Goal: Check status: Check status

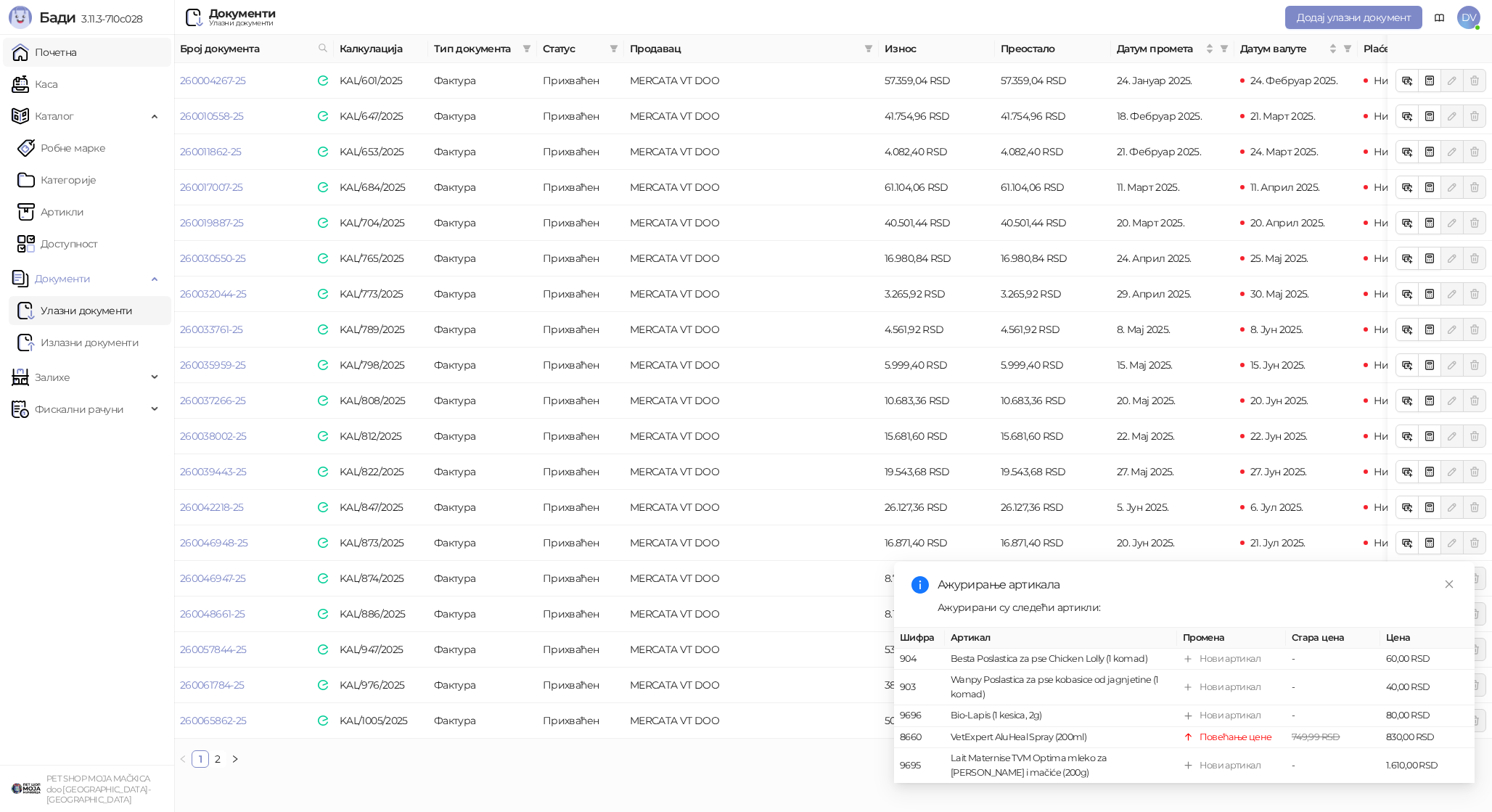
click at [77, 51] on link "Почетна" at bounding box center [44, 52] width 65 height 29
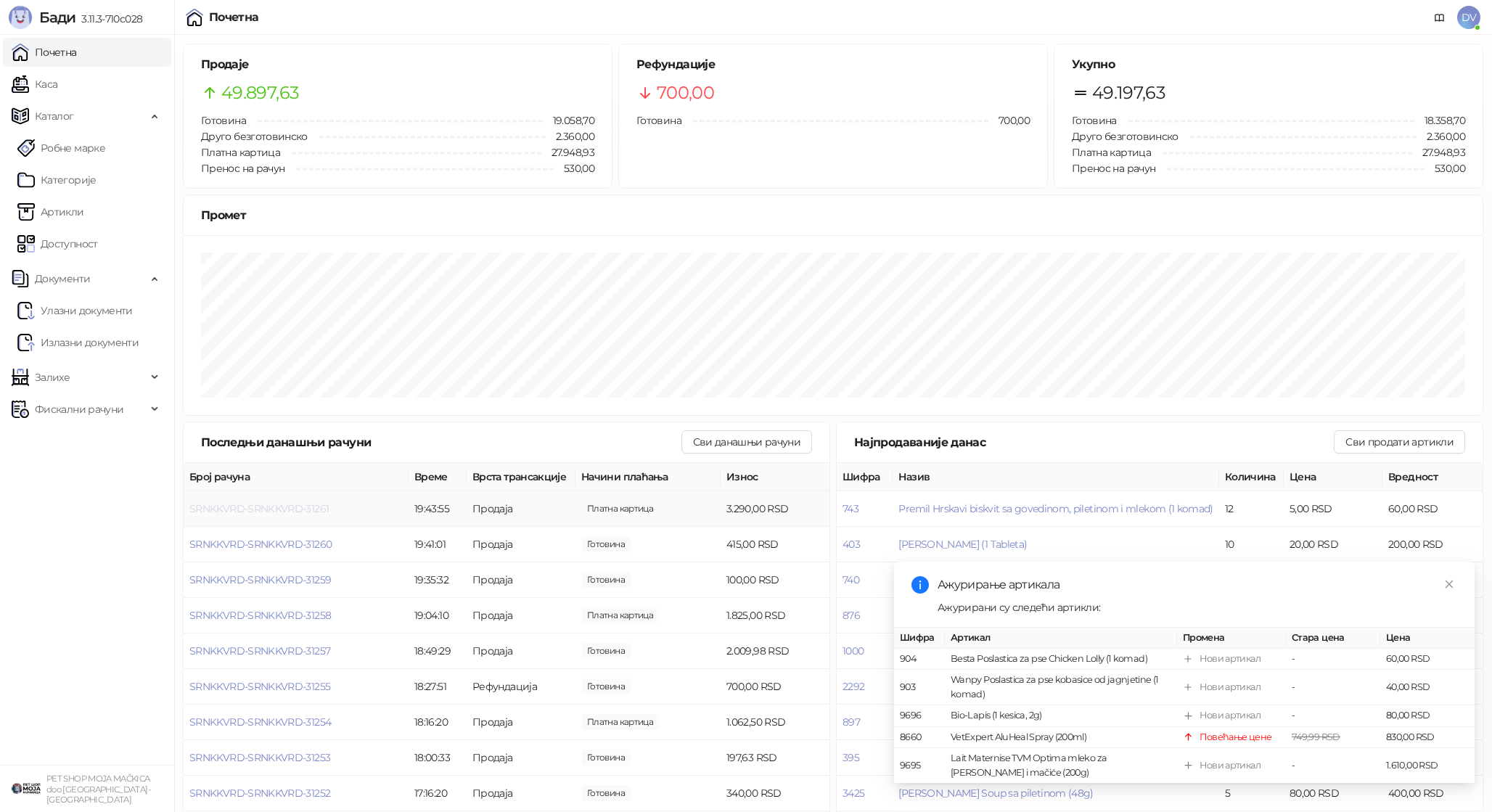
click at [289, 507] on span "SRNKKVRD-SRNKKVRD-31261" at bounding box center [259, 508] width 140 height 13
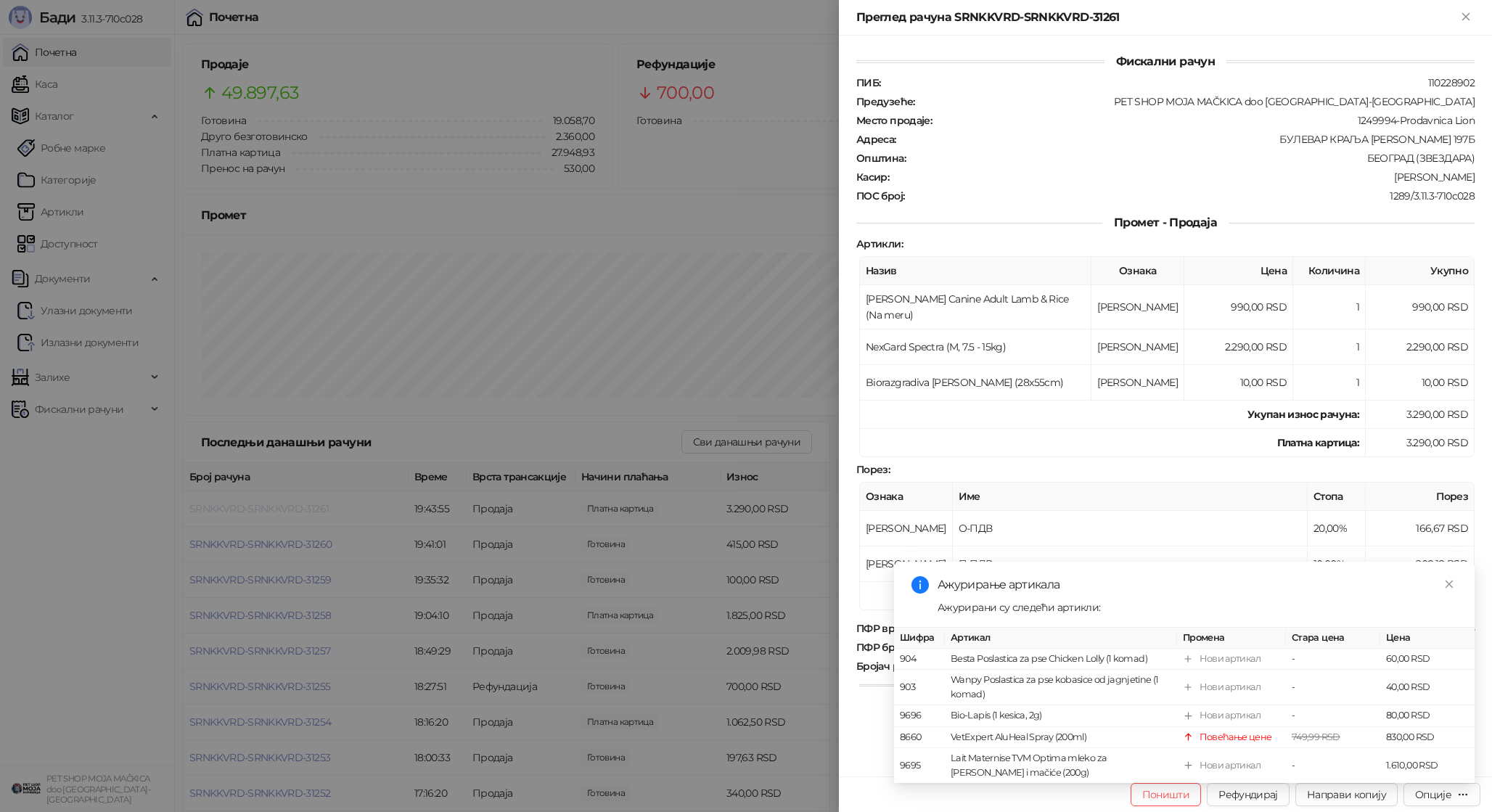
click at [289, 507] on div at bounding box center [746, 406] width 1492 height 812
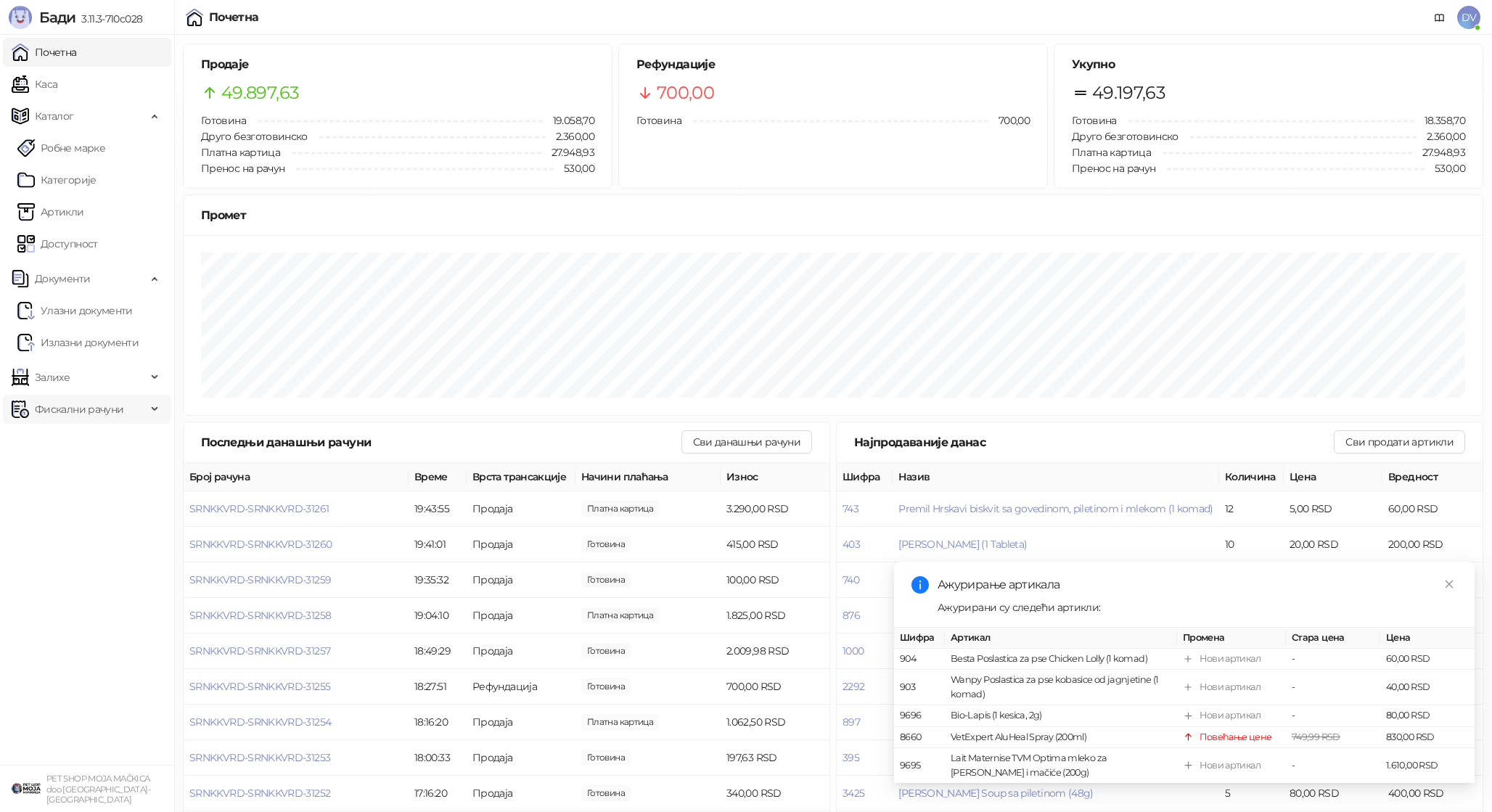
click at [75, 405] on span "Фискални рачуни" at bounding box center [79, 409] width 89 height 29
click at [84, 458] on link "По данима" at bounding box center [56, 473] width 77 height 29
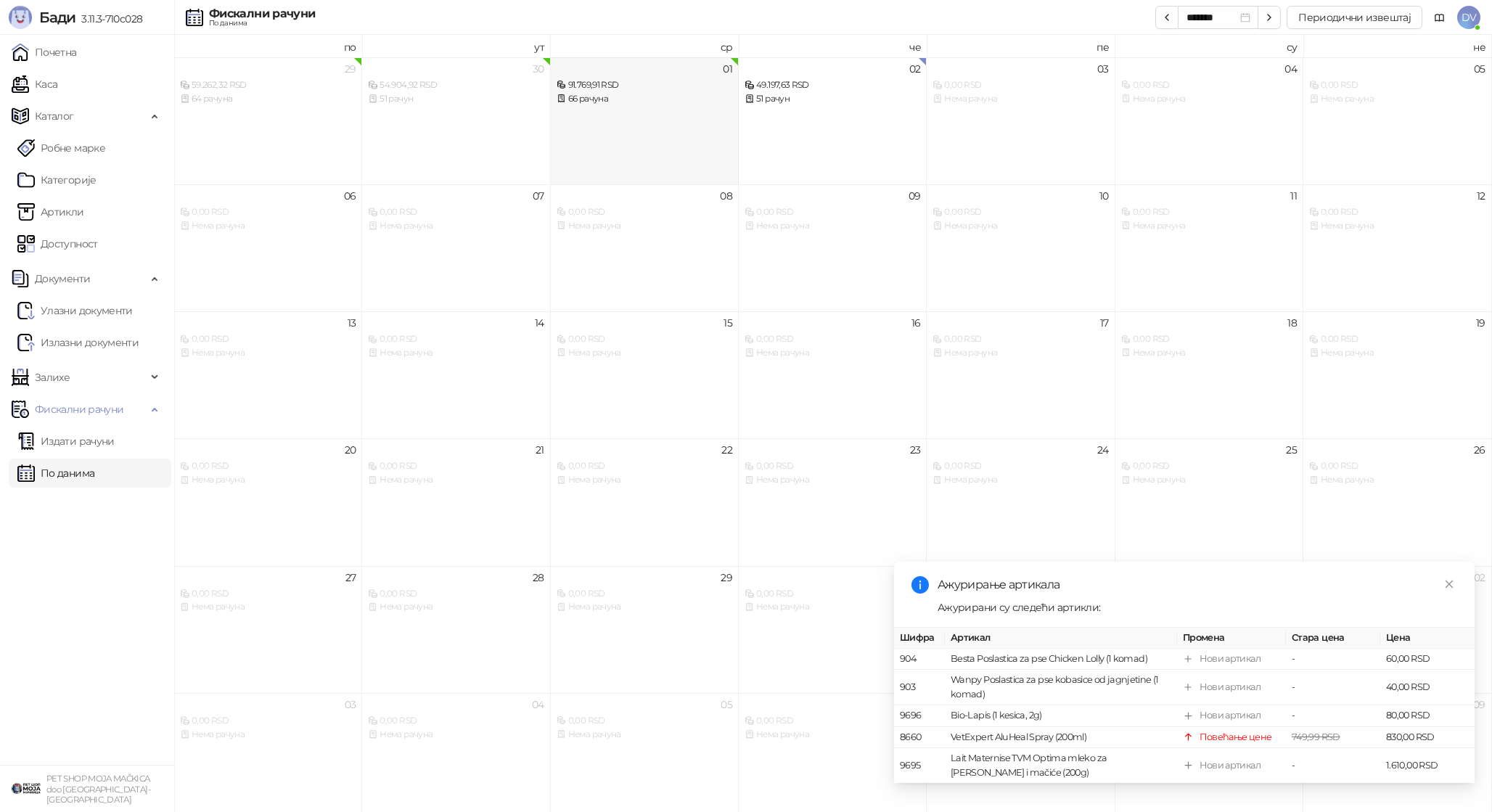
click at [589, 89] on div "91.769,91 RSD" at bounding box center [644, 85] width 175 height 13
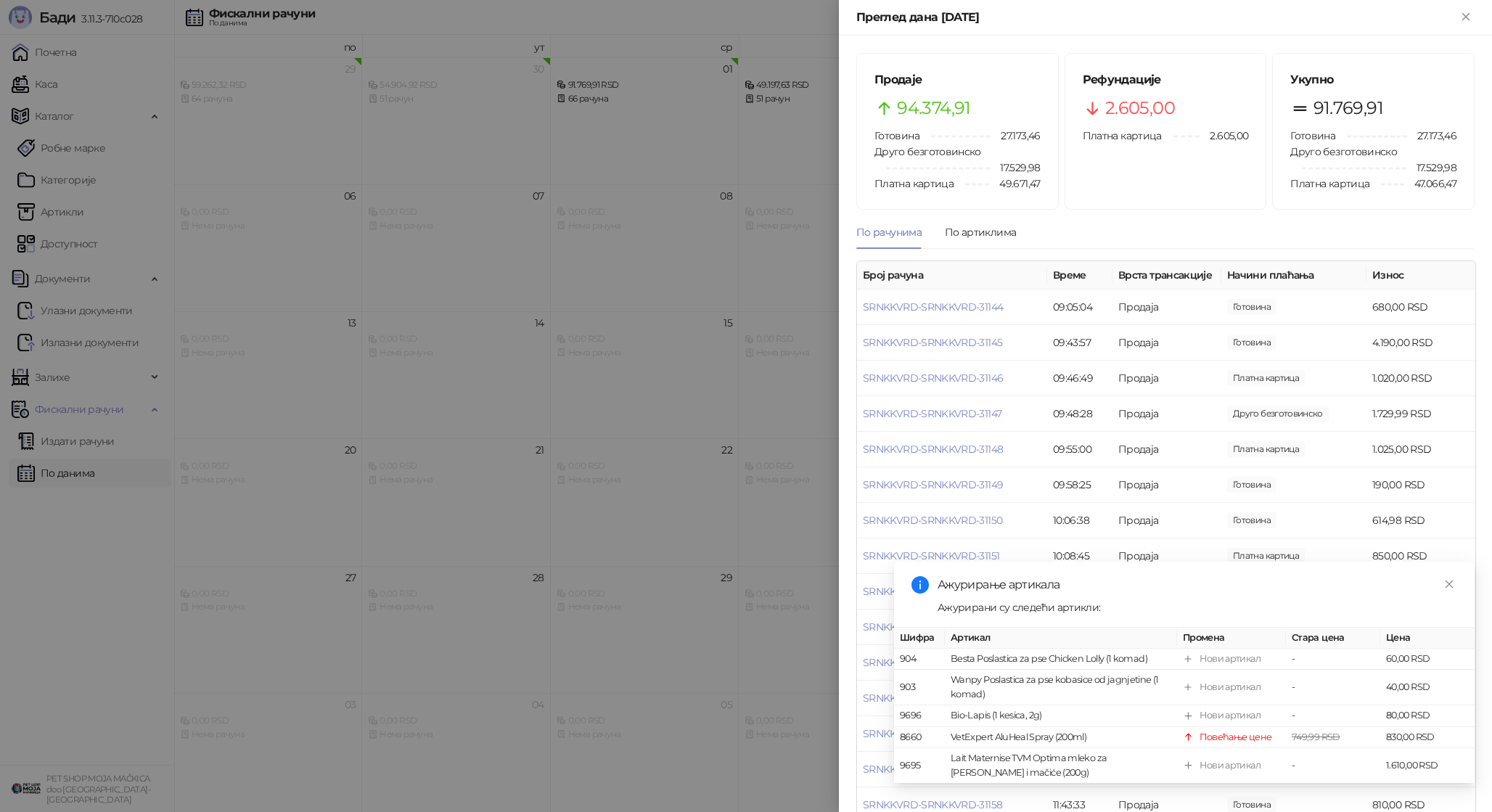
click at [550, 192] on div at bounding box center [746, 406] width 1492 height 812
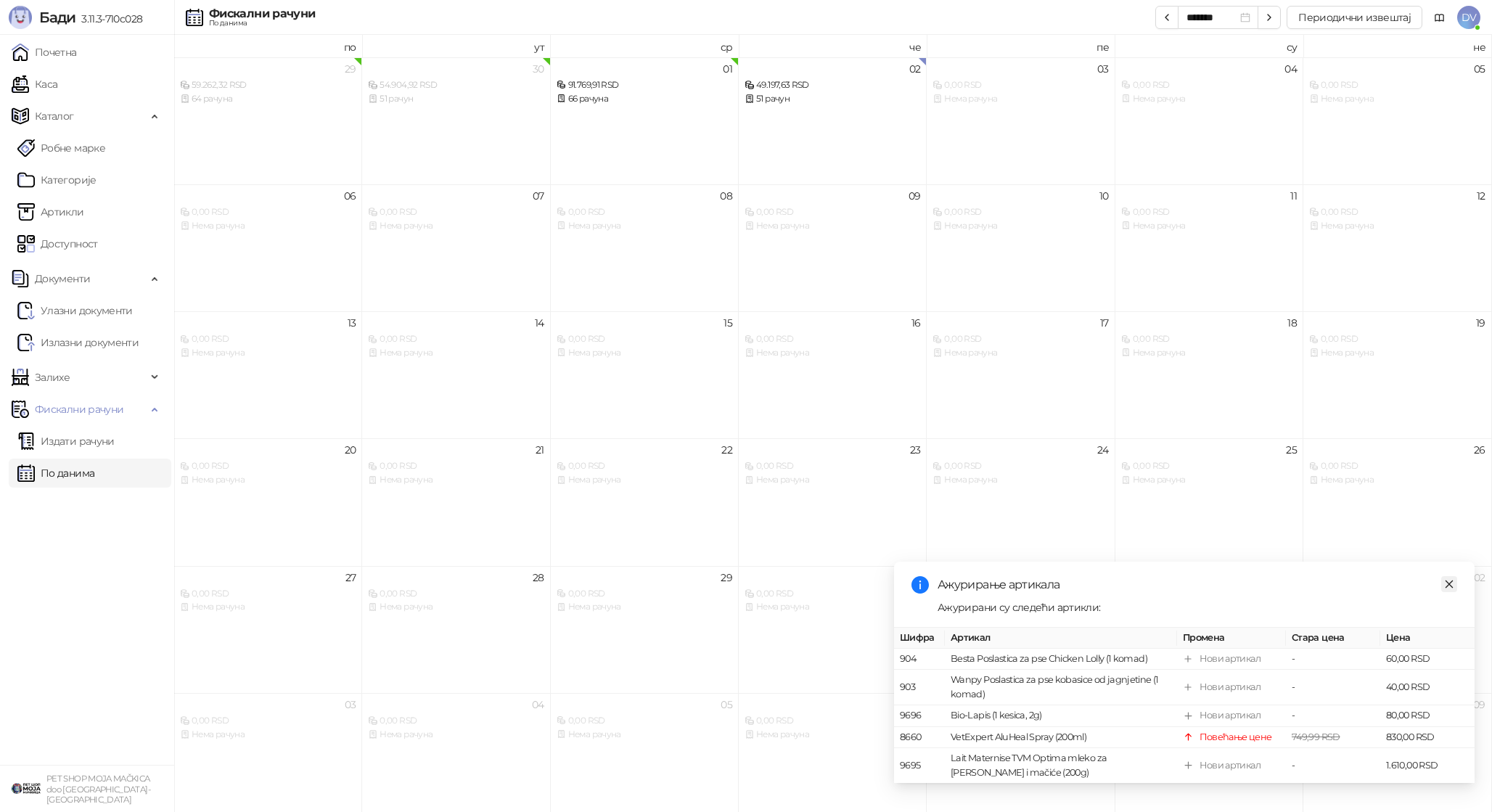
click at [1447, 580] on icon "close" at bounding box center [1449, 584] width 10 height 10
